Goal: Use online tool/utility: Utilize a website feature to perform a specific function

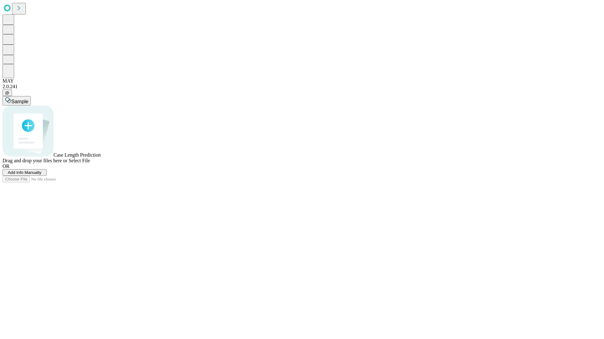
click at [41, 175] on span "Add Info Manually" at bounding box center [25, 172] width 34 height 5
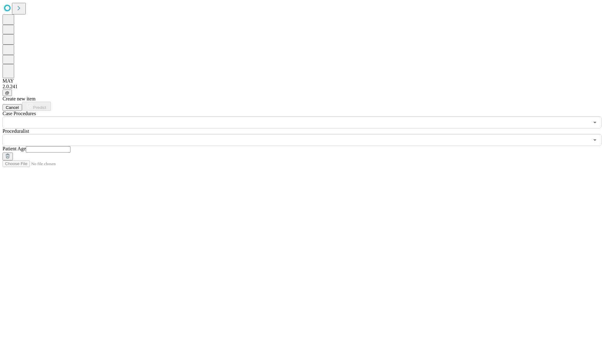
click at [70, 146] on input "text" at bounding box center [48, 149] width 45 height 6
type input "**"
click at [306, 134] on input "text" at bounding box center [296, 140] width 586 height 12
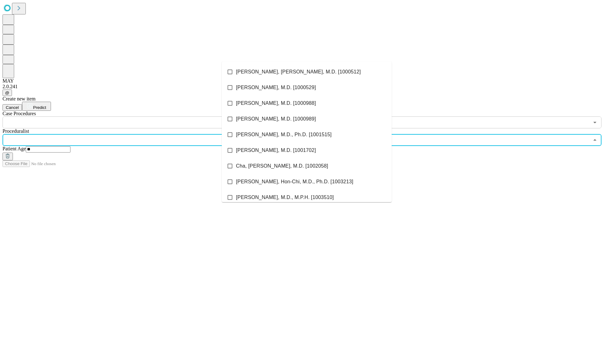
click at [306, 72] on li "[PERSON_NAME], [PERSON_NAME], M.D. [1000512]" at bounding box center [307, 72] width 170 height 16
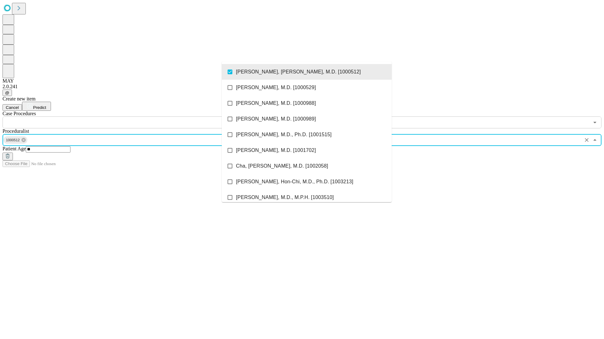
click at [132, 117] on input "text" at bounding box center [296, 123] width 586 height 12
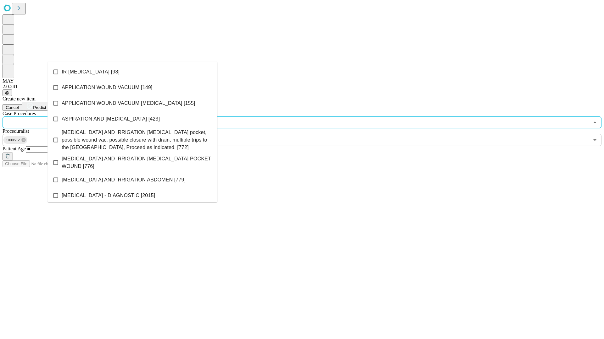
click at [132, 72] on li "IR [MEDICAL_DATA] [98]" at bounding box center [132, 72] width 170 height 16
click at [46, 105] on span "Predict" at bounding box center [39, 107] width 13 height 5
